Goal: Task Accomplishment & Management: Complete application form

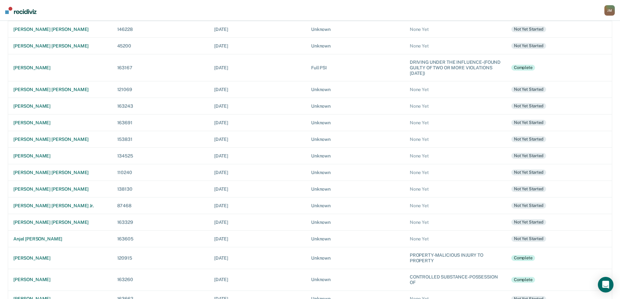
scroll to position [217, 0]
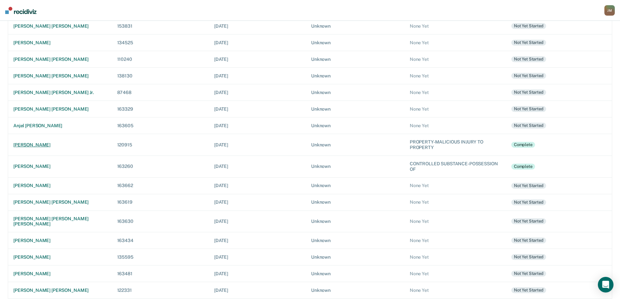
click at [66, 139] on td "[PERSON_NAME]" at bounding box center [60, 145] width 104 height 22
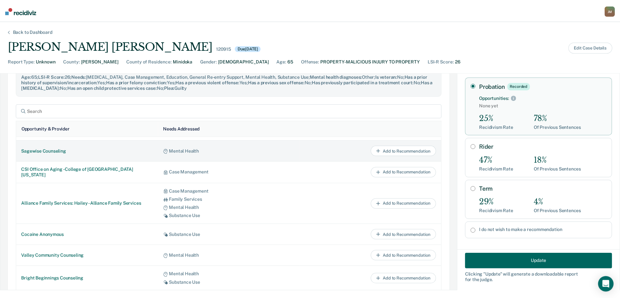
scroll to position [130, 0]
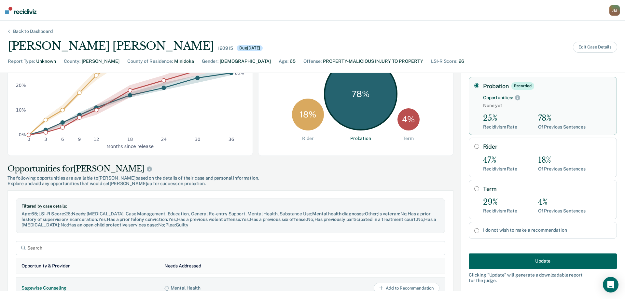
click at [33, 30] on div "Back to Dashboard" at bounding box center [32, 32] width 55 height 6
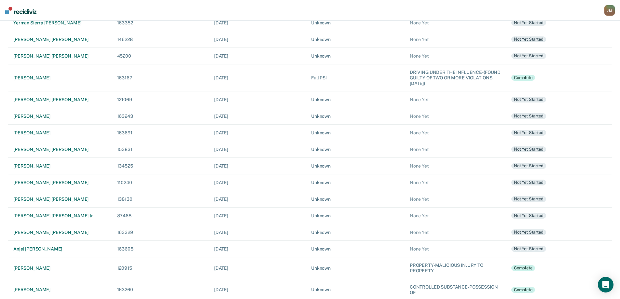
scroll to position [98, 0]
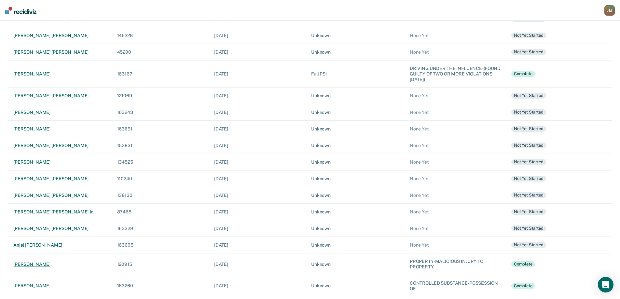
click at [77, 264] on div "[PERSON_NAME]" at bounding box center [59, 265] width 93 height 6
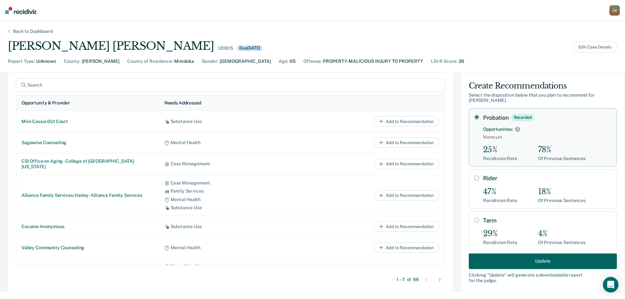
scroll to position [325, 0]
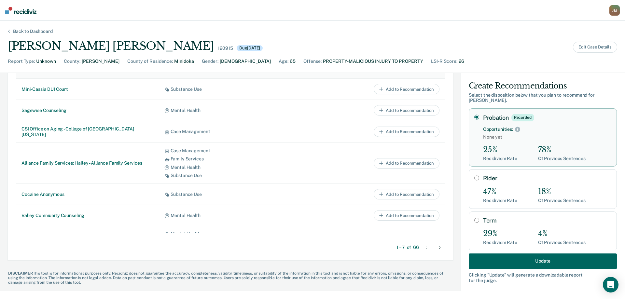
click at [424, 248] on icon at bounding box center [426, 247] width 5 height 5
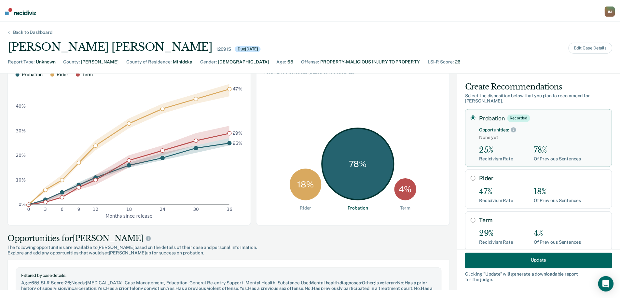
scroll to position [0, 0]
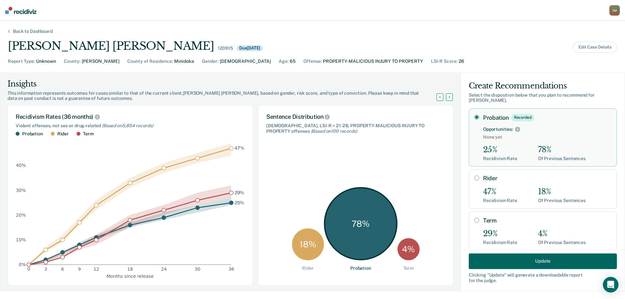
click at [474, 175] on input "Rider" at bounding box center [476, 177] width 5 height 5
radio input "true"
radio input "false"
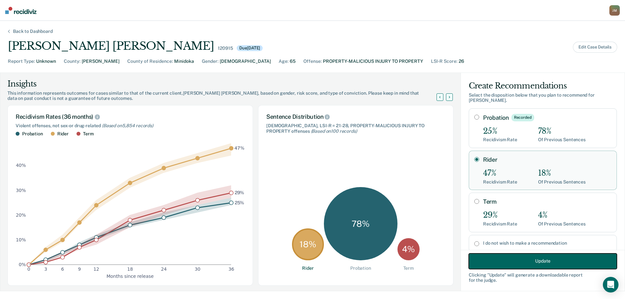
click at [521, 264] on button "Update" at bounding box center [543, 261] width 148 height 16
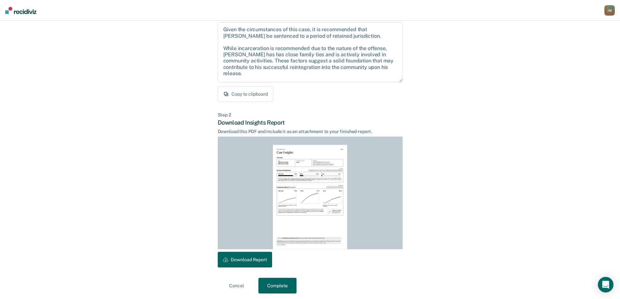
scroll to position [72, 0]
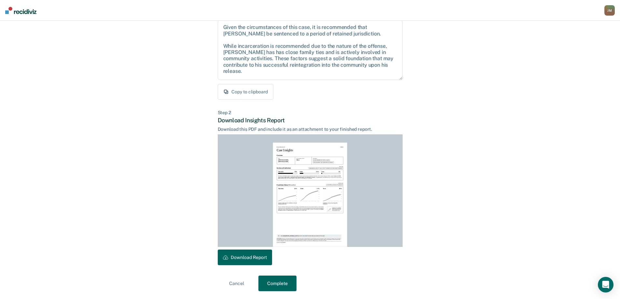
scroll to position [98, 0]
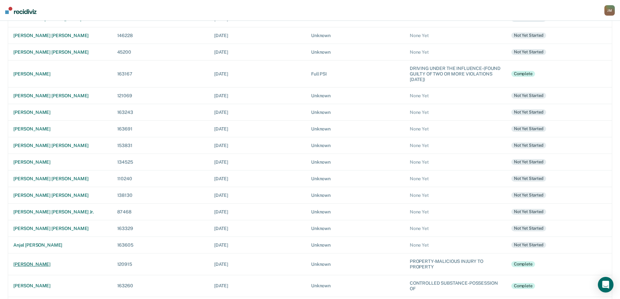
click at [72, 261] on td "[PERSON_NAME]" at bounding box center [60, 265] width 104 height 22
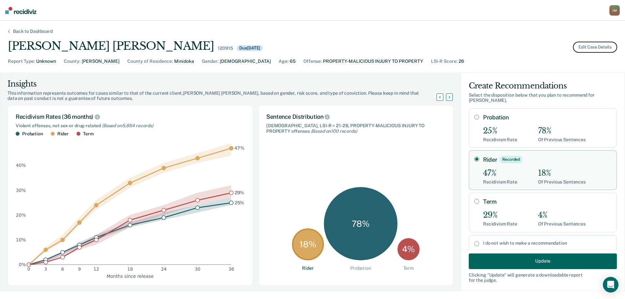
click at [584, 42] on button "Edit Case Details" at bounding box center [595, 47] width 44 height 11
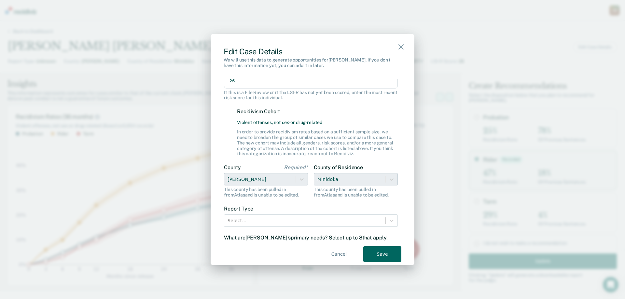
scroll to position [130, 0]
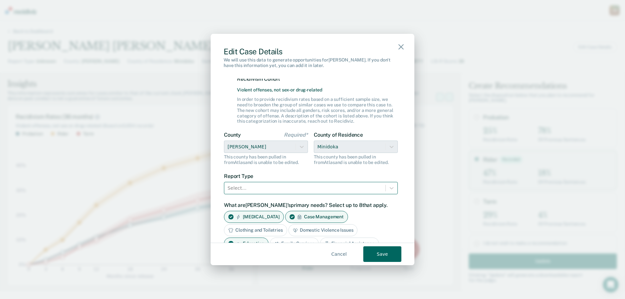
click at [299, 189] on div at bounding box center [305, 188] width 155 height 8
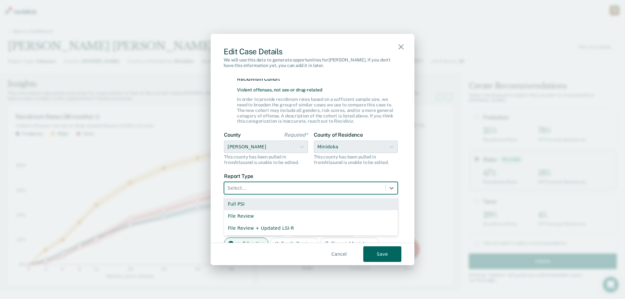
click at [265, 206] on div "Full PSI" at bounding box center [311, 204] width 174 height 12
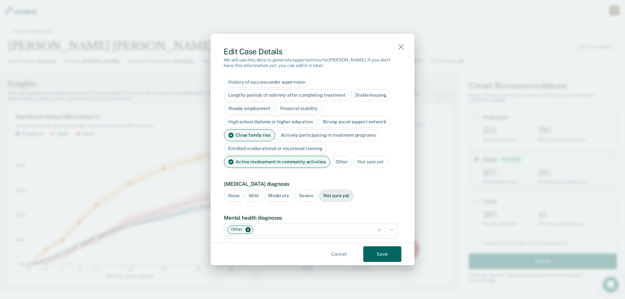
scroll to position [423, 0]
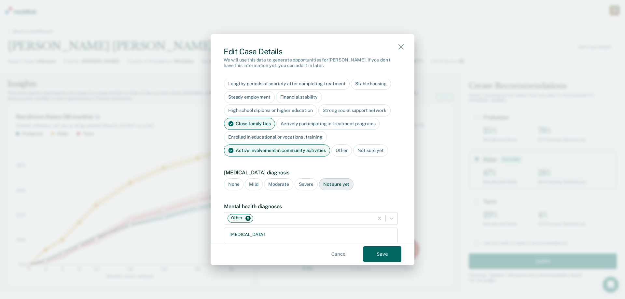
click at [304, 179] on div "Severe" at bounding box center [306, 184] width 23 height 12
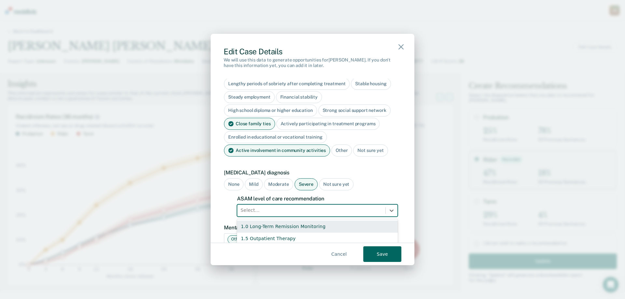
click at [273, 206] on div at bounding box center [312, 210] width 142 height 8
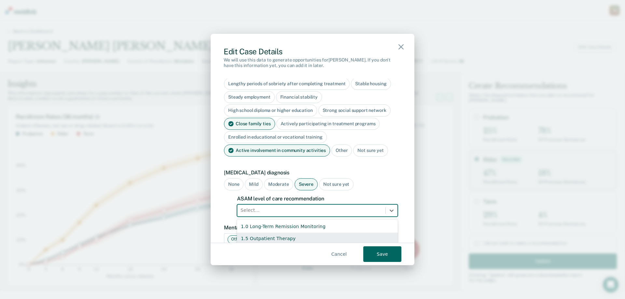
click at [259, 234] on div "1.5 Outpatient Therapy" at bounding box center [317, 239] width 161 height 12
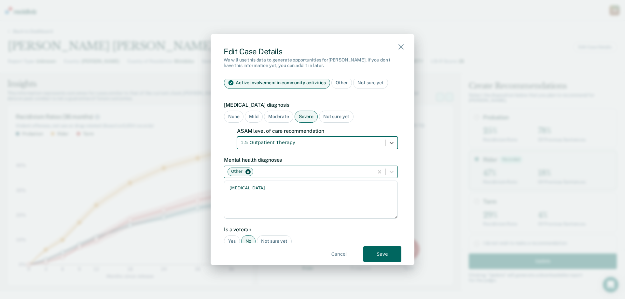
scroll to position [488, 0]
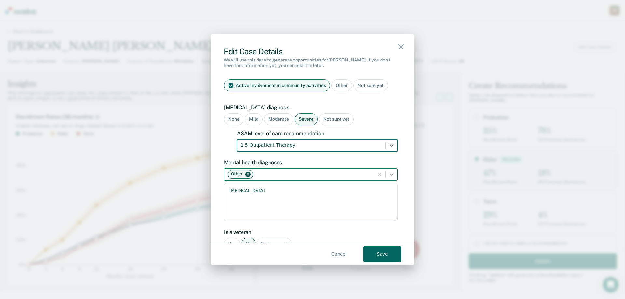
click at [388, 171] on icon at bounding box center [391, 174] width 7 height 7
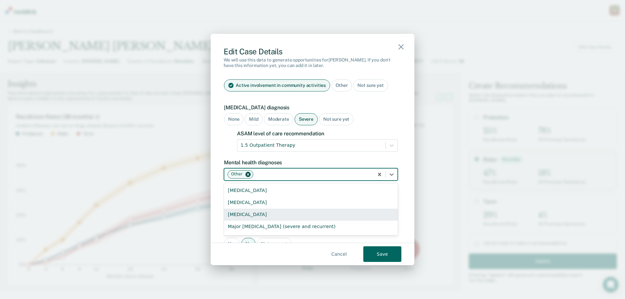
scroll to position [47, 0]
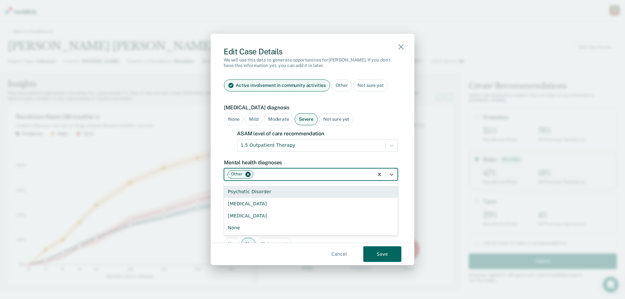
click at [212, 182] on div "Edit Case Details We will use this data to generate opportunities for [PERSON_N…" at bounding box center [313, 150] width 204 height 232
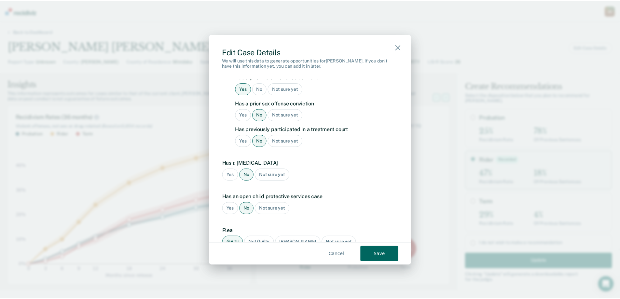
scroll to position [742, 0]
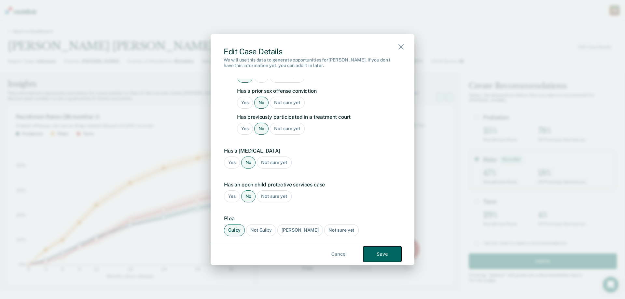
click at [376, 256] on button "Save" at bounding box center [382, 254] width 38 height 16
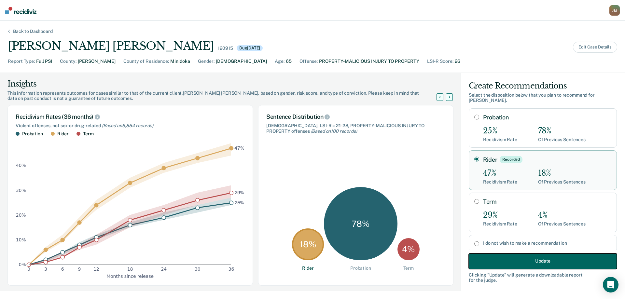
click at [544, 260] on button "Update" at bounding box center [543, 261] width 148 height 16
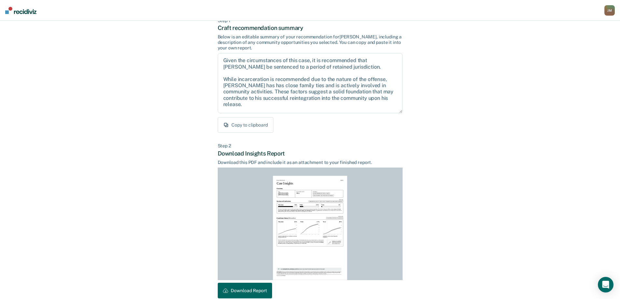
scroll to position [0, 0]
